Goal: Information Seeking & Learning: Learn about a topic

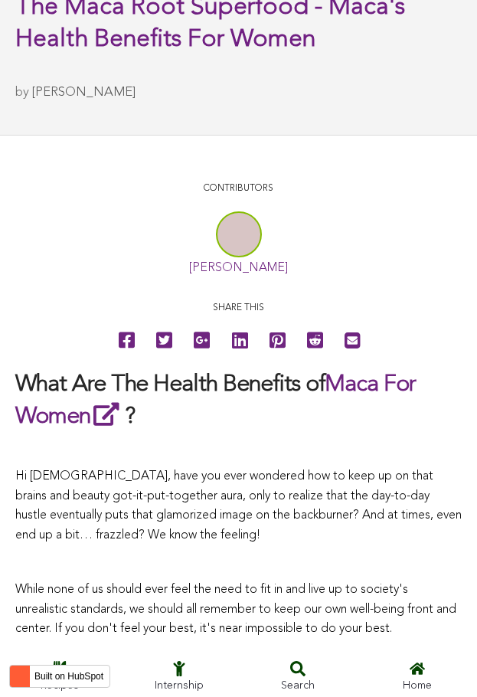
scroll to position [2998, 0]
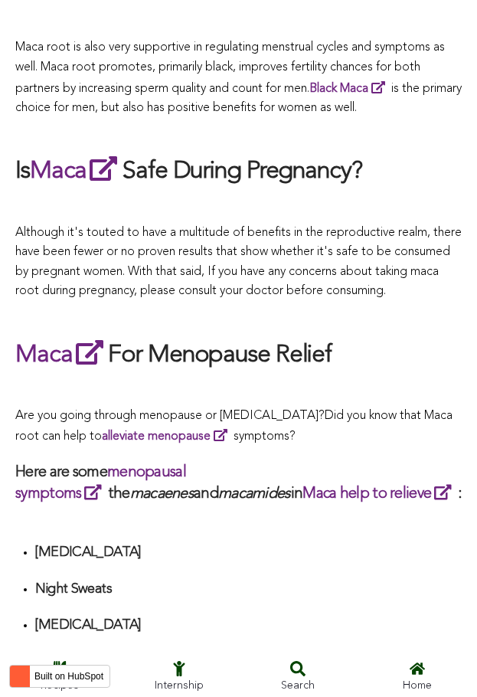
click at [211, 349] on h2 "Maca For Menopause Relief" at bounding box center [238, 354] width 447 height 35
click at [269, 126] on p at bounding box center [238, 136] width 447 height 20
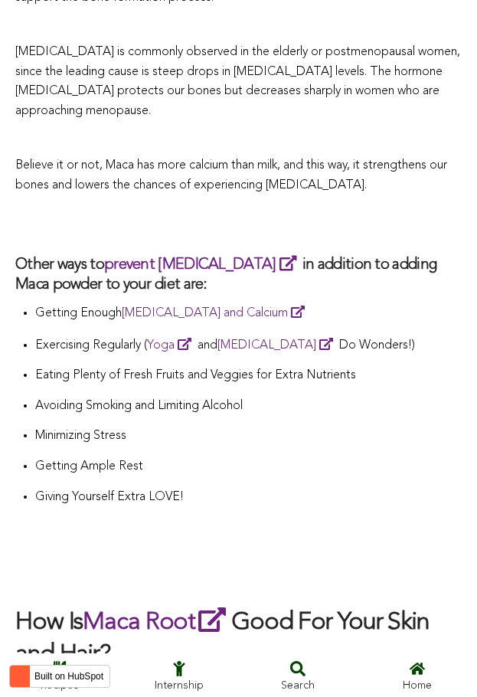
scroll to position [4300, 0]
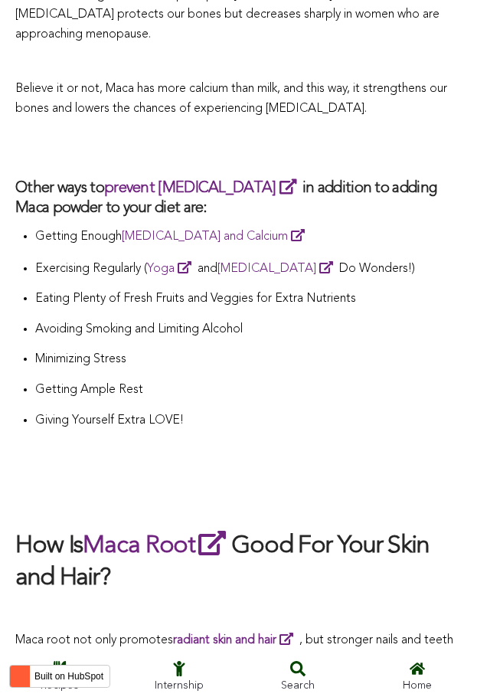
click at [231, 381] on p "Getting Ample Rest" at bounding box center [248, 391] width 427 height 20
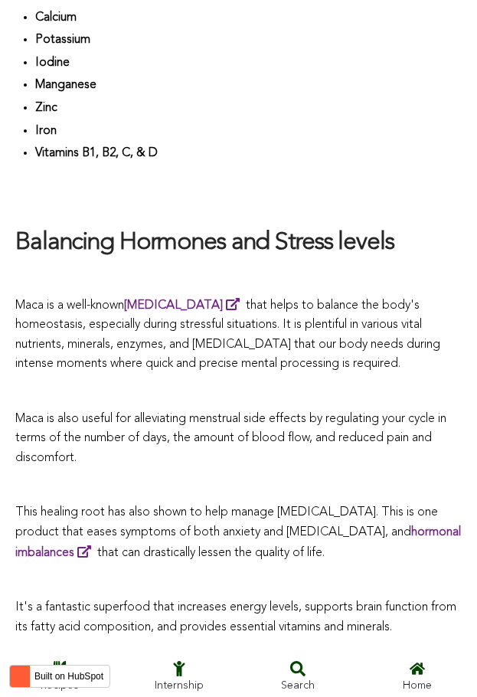
scroll to position [4808, 0]
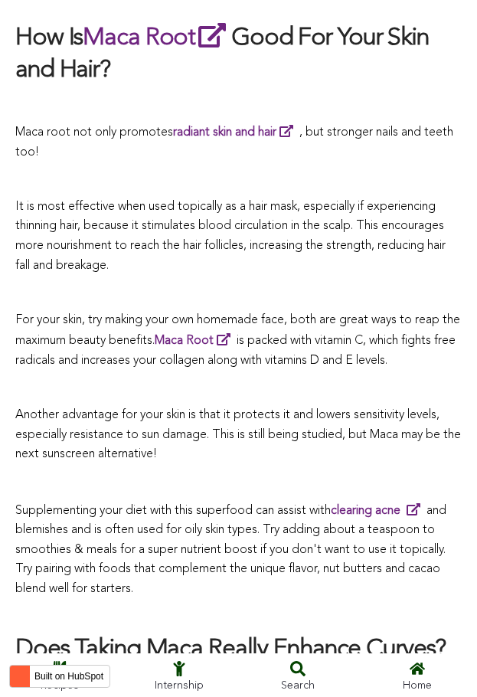
click at [226, 379] on p at bounding box center [238, 389] width 447 height 20
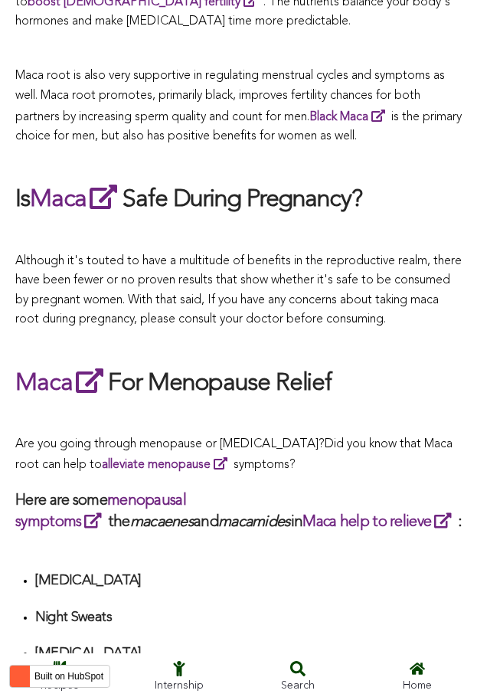
scroll to position [4277, 0]
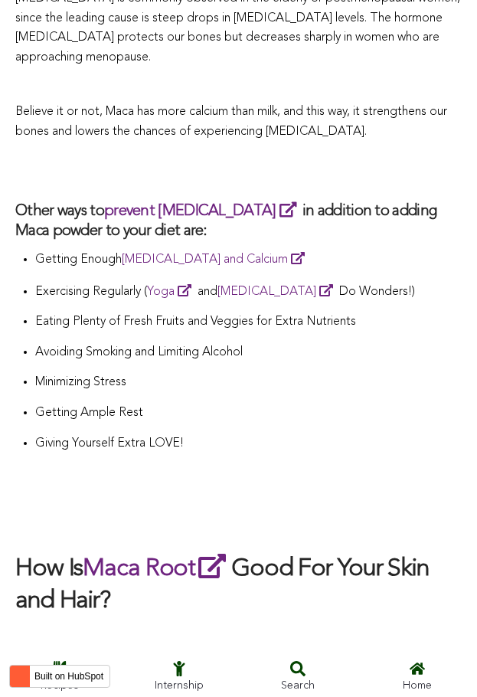
click at [266, 373] on li "Minimizing Stress" at bounding box center [248, 388] width 427 height 31
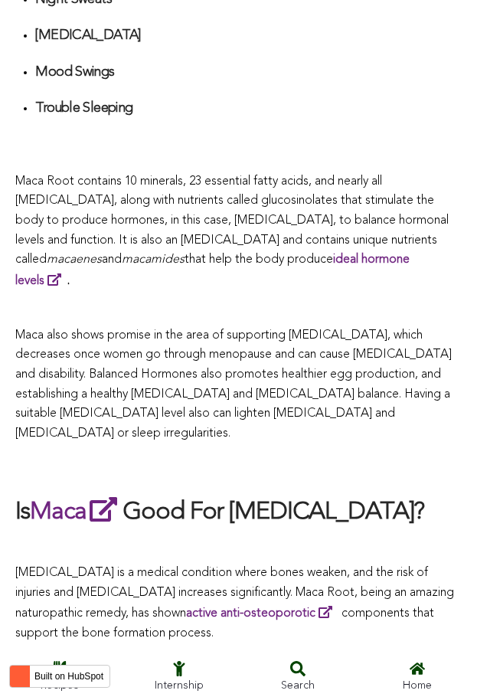
scroll to position [4326, 0]
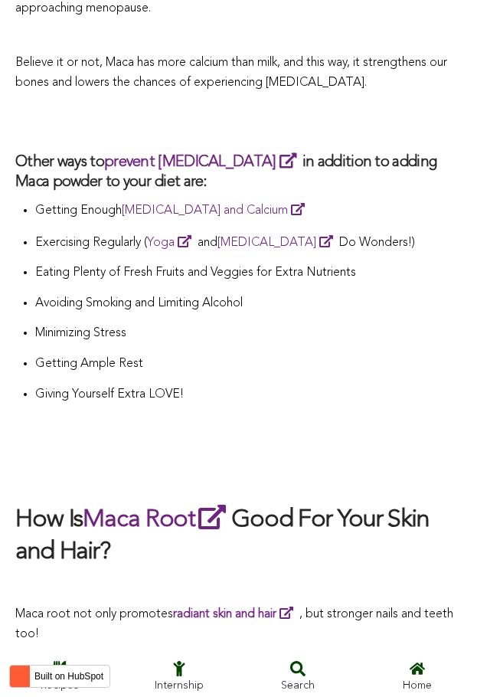
click at [218, 385] on p "Giving Yourself Extra LOVE!" at bounding box center [248, 395] width 427 height 20
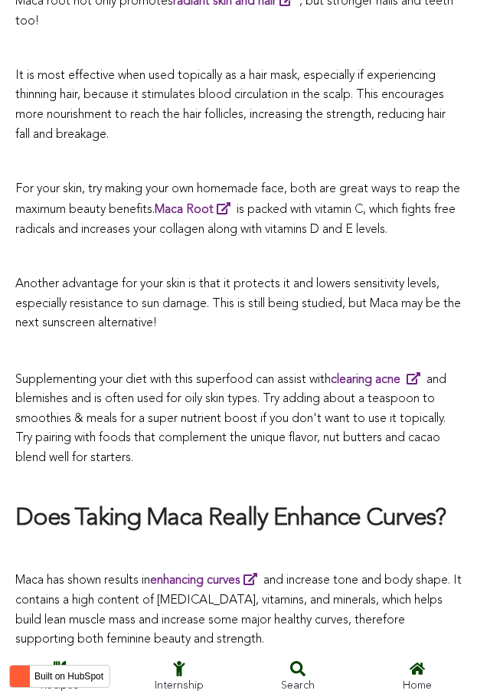
scroll to position [4120, 0]
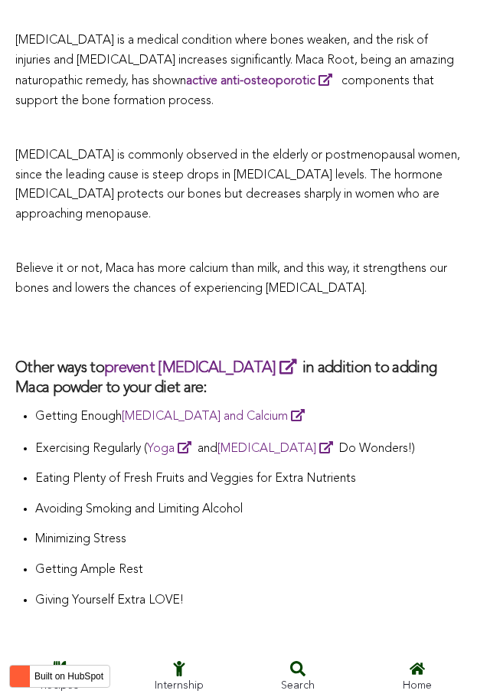
click at [228, 357] on h3 "Other ways to prevent [MEDICAL_DATA] in addition to adding Maca powder to your …" at bounding box center [238, 377] width 447 height 41
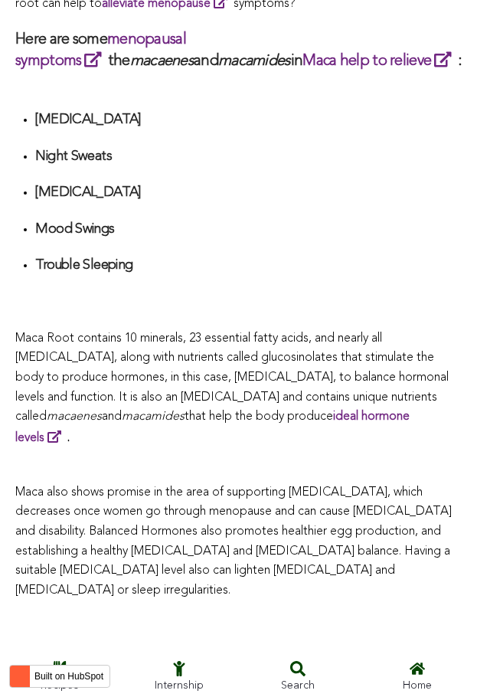
scroll to position [4985, 0]
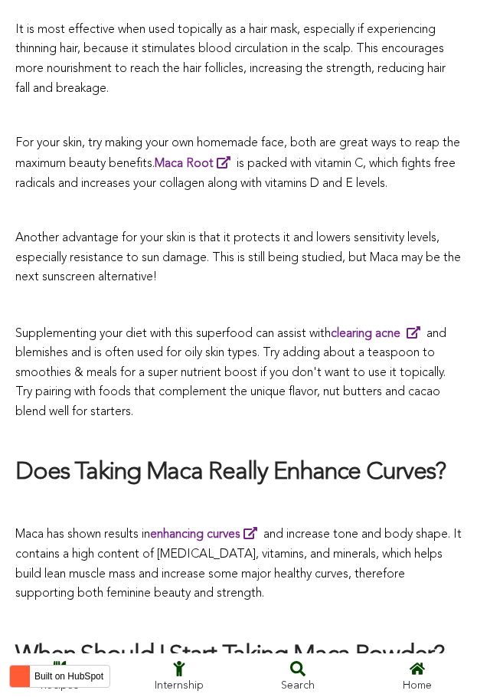
click at [272, 349] on span "Supplementing your diet with this superfood can assist with clearing acne and b…" at bounding box center [230, 373] width 431 height 90
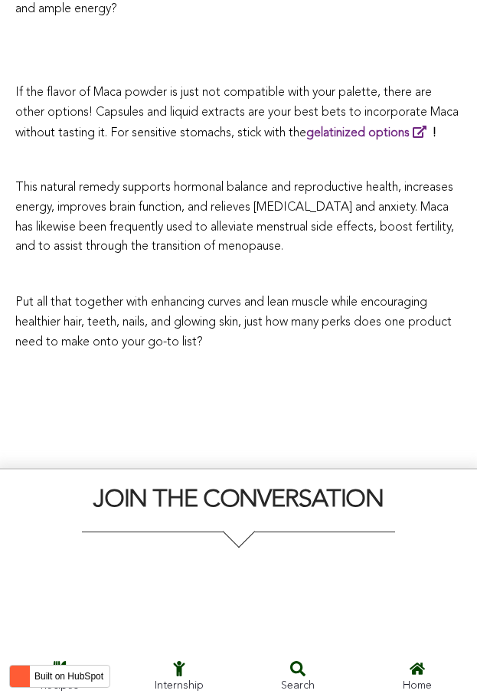
scroll to position [3006, 0]
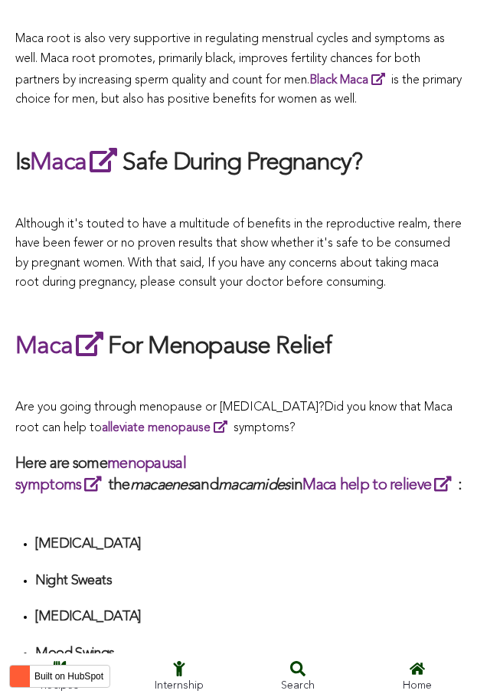
click at [271, 349] on h2 "Maca For Menopause Relief" at bounding box center [238, 346] width 447 height 35
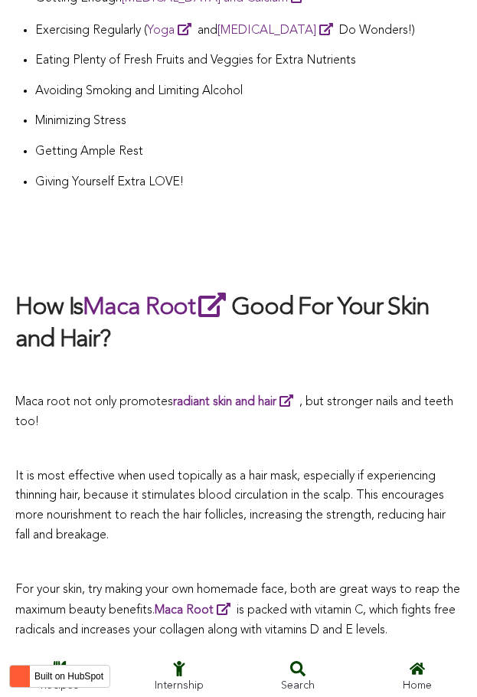
scroll to position [5464, 0]
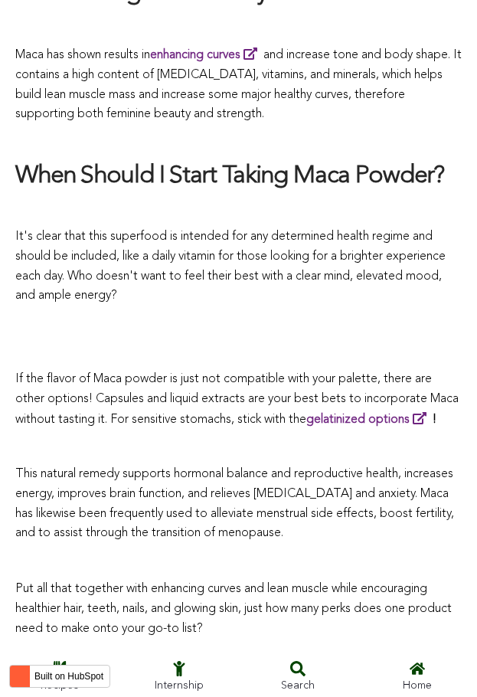
click at [291, 370] on p "If the flavor of Maca powder is just not compatible with your palette, there ar…" at bounding box center [238, 400] width 447 height 61
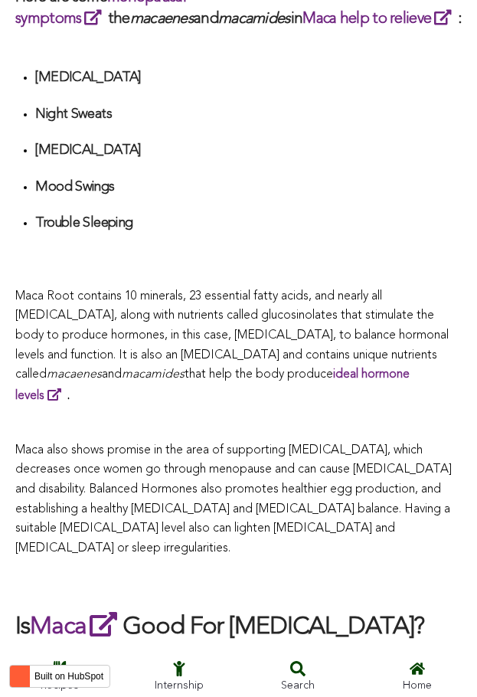
scroll to position [4221, 0]
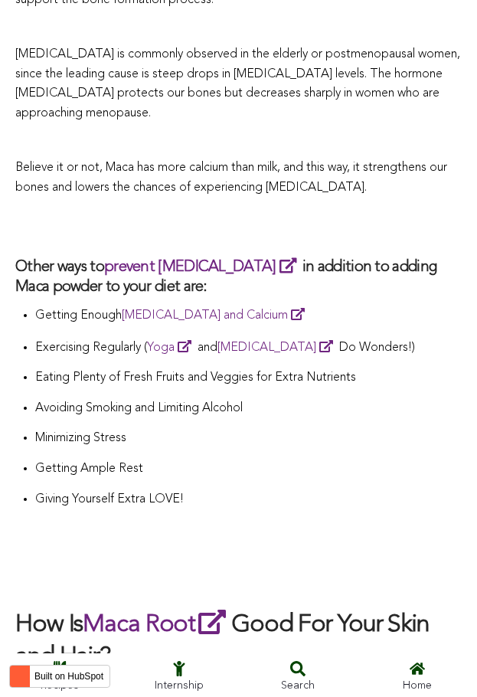
click at [258, 368] on li "Eating Plenty of Fresh Fruits and Veggies for Extra Nutrients" at bounding box center [248, 383] width 427 height 31
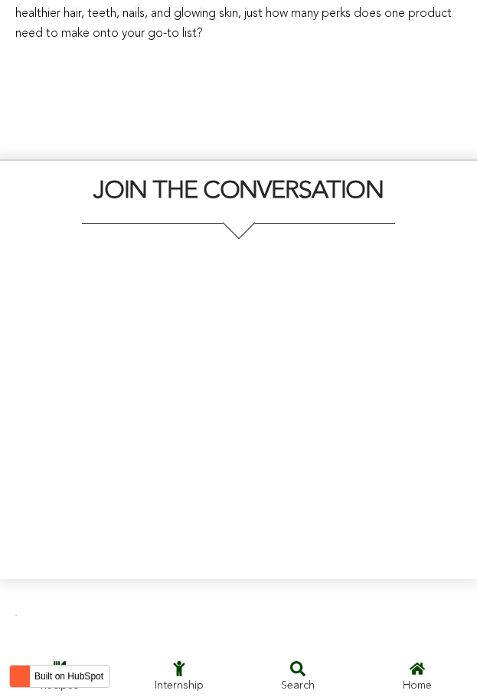
scroll to position [4937, 0]
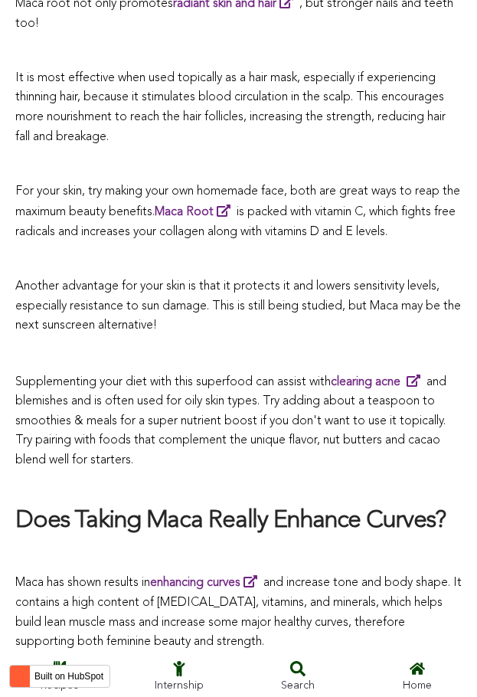
click at [214, 376] on span "Supplementing your diet with this superfood can assist with clearing acne and b…" at bounding box center [230, 421] width 431 height 90
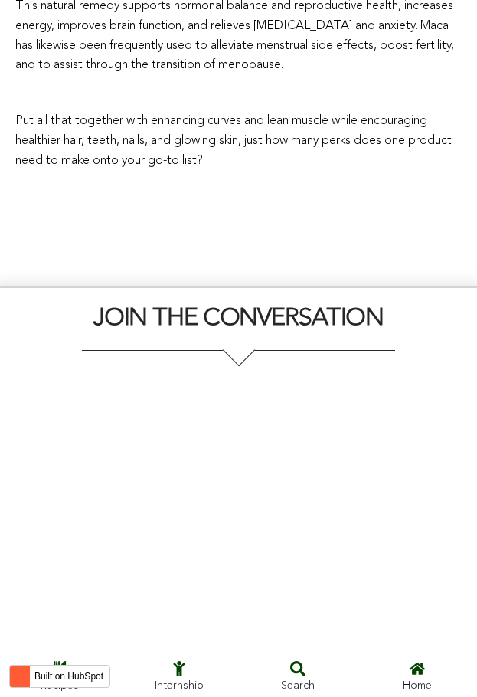
scroll to position [6009, 0]
